Goal: Information Seeking & Learning: Learn about a topic

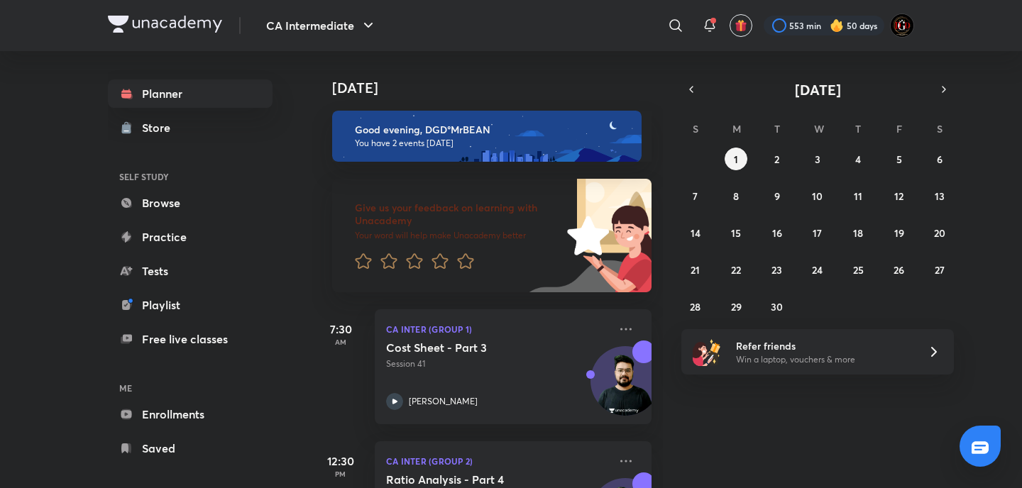
click at [348, 374] on div "7:30 AM" at bounding box center [340, 366] width 57 height 115
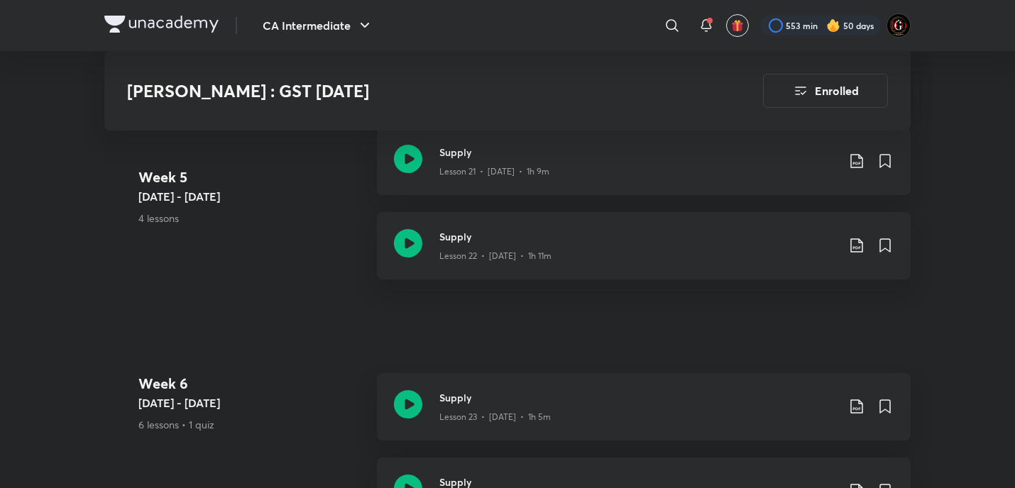
scroll to position [3094, 0]
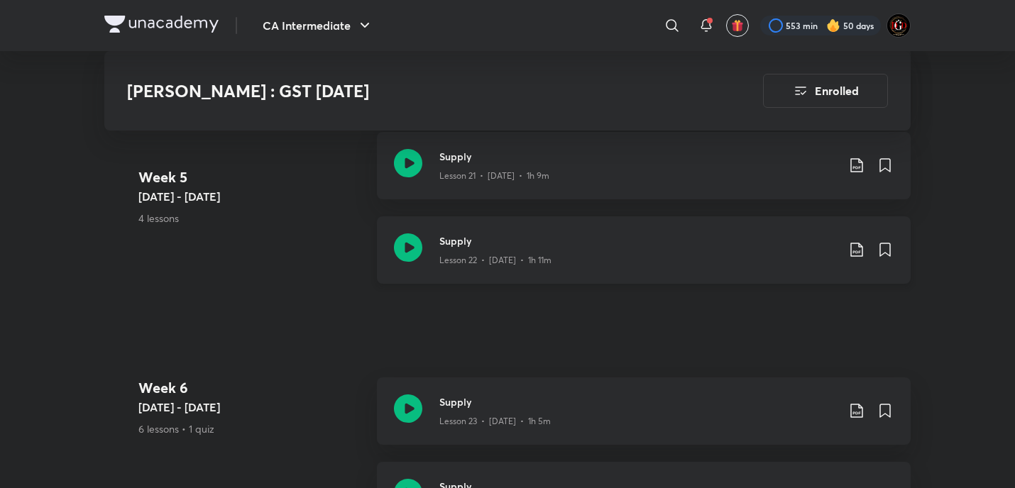
click at [409, 233] on icon at bounding box center [408, 247] width 28 height 28
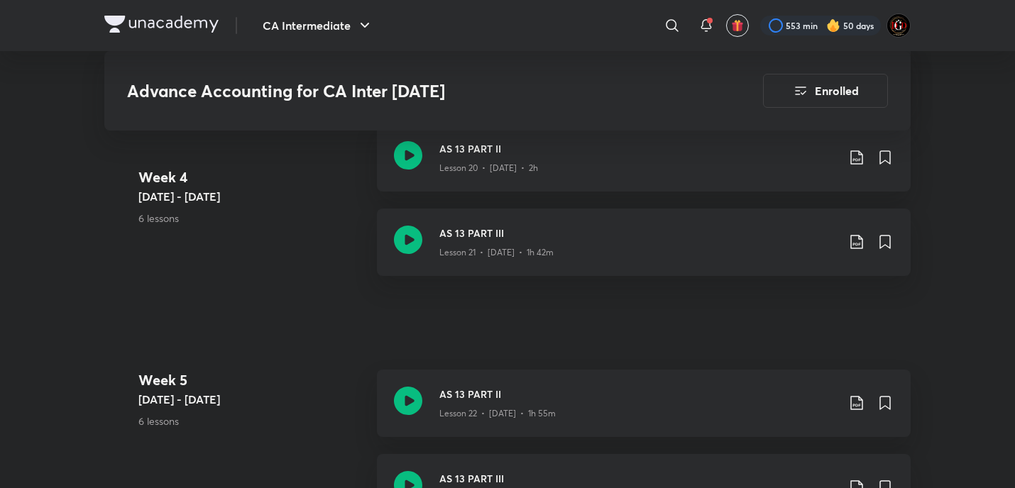
scroll to position [2687, 0]
